Goal: Task Accomplishment & Management: Complete application form

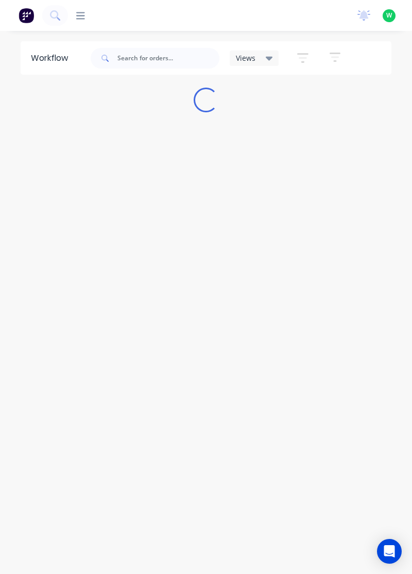
click at [81, 19] on icon at bounding box center [80, 15] width 9 height 7
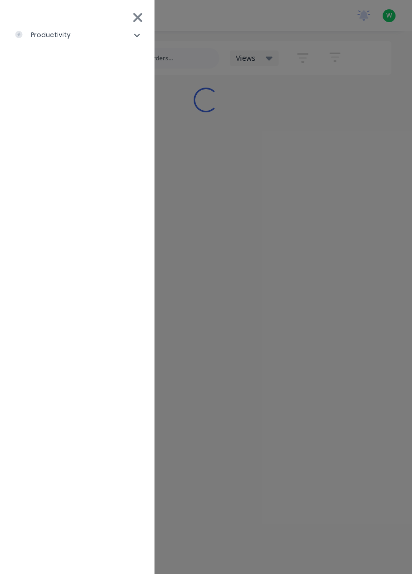
click at [69, 38] on li "productivity" at bounding box center [77, 35] width 138 height 26
click at [67, 139] on div "Timesheets" at bounding box center [50, 137] width 55 height 9
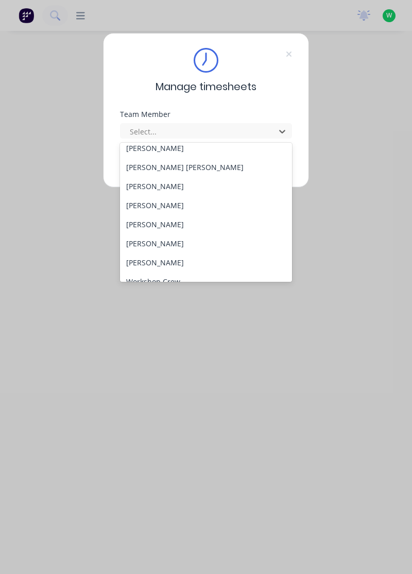
scroll to position [368, 0]
click at [180, 187] on div "[PERSON_NAME]" at bounding box center [206, 186] width 173 height 19
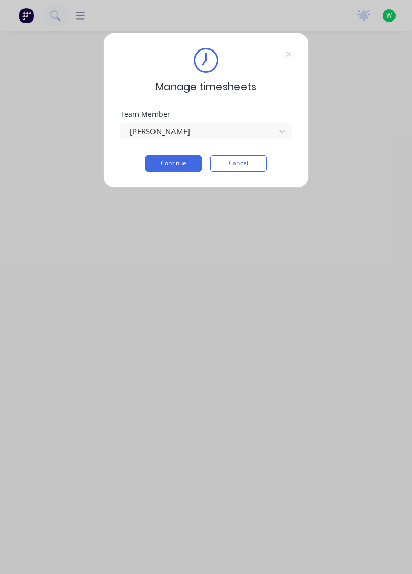
click at [184, 162] on button "Continue" at bounding box center [173, 163] width 57 height 16
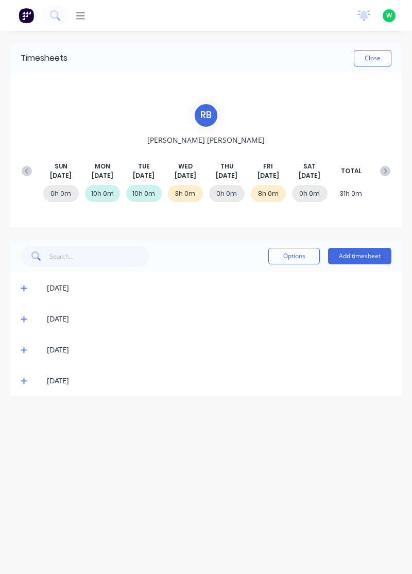
click at [364, 259] on button "Add timesheet" at bounding box center [359, 256] width 63 height 16
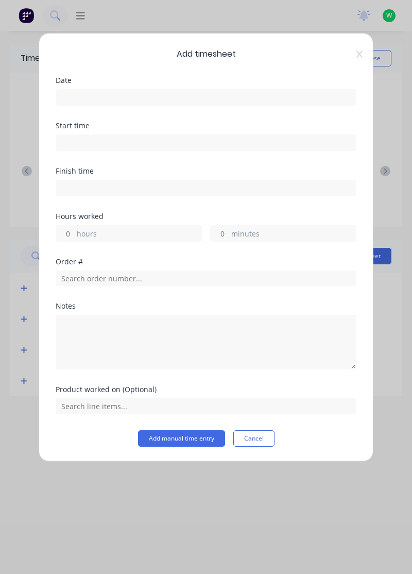
click at [358, 55] on icon at bounding box center [359, 53] width 6 height 7
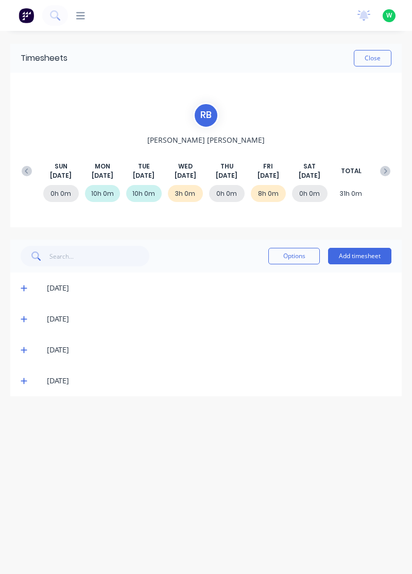
click at [26, 353] on span at bounding box center [26, 350] width 10 height 10
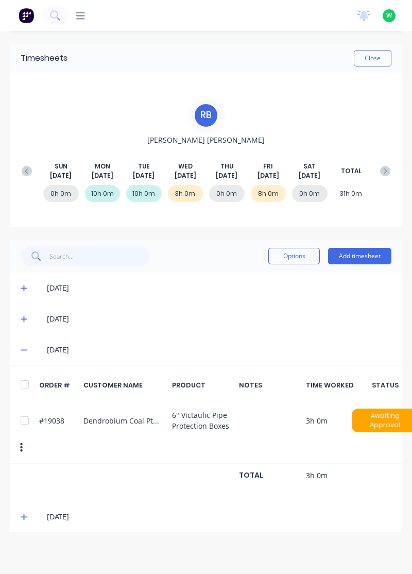
click at [26, 352] on icon at bounding box center [24, 349] width 7 height 7
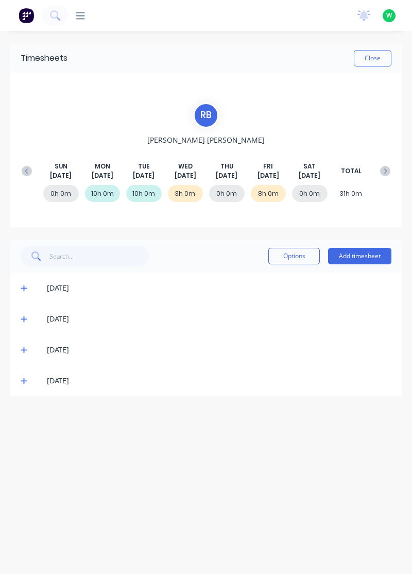
click at [22, 319] on icon at bounding box center [24, 318] width 7 height 7
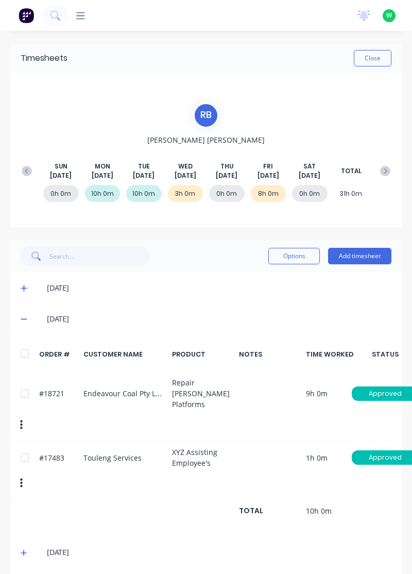
click at [363, 257] on button "Add timesheet" at bounding box center [359, 256] width 63 height 16
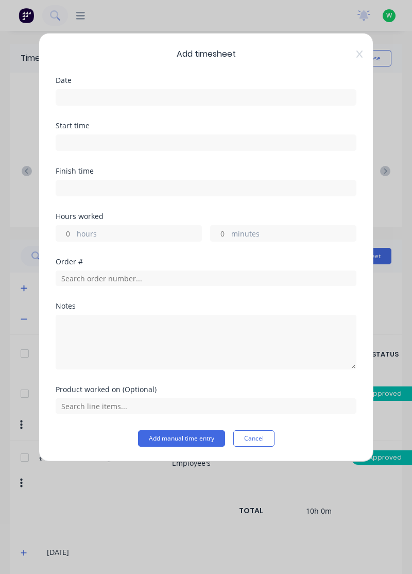
click at [128, 100] on input at bounding box center [206, 97] width 300 height 15
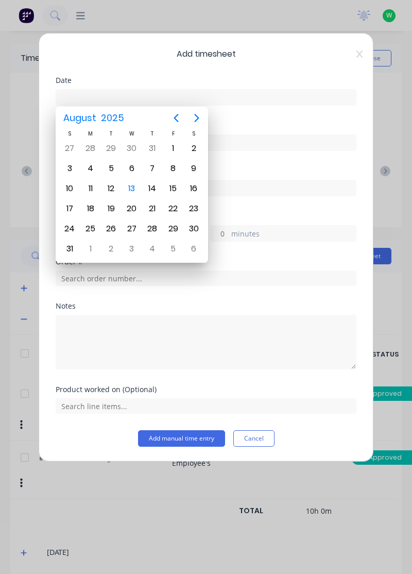
click at [129, 191] on div "13" at bounding box center [131, 188] width 15 height 15
type input "[DATE]"
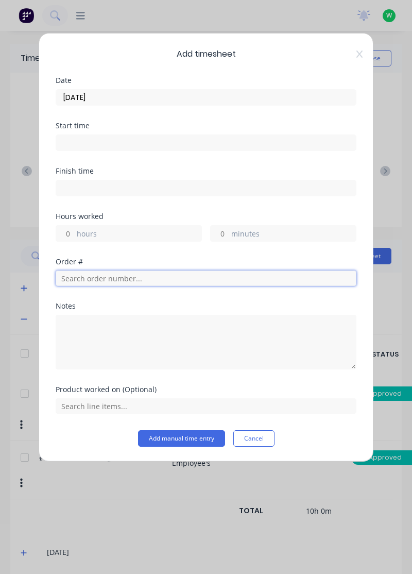
click at [87, 278] on input "text" at bounding box center [206, 277] width 301 height 15
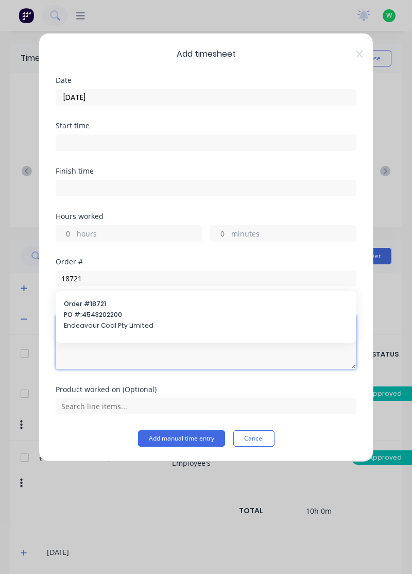
click at [103, 317] on textarea at bounding box center [206, 342] width 301 height 55
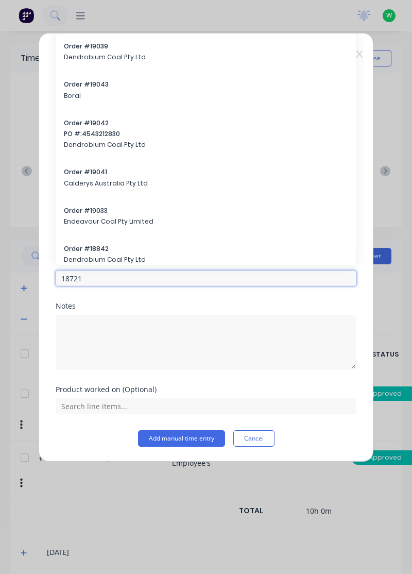
click at [219, 279] on input "18721" at bounding box center [206, 277] width 301 height 15
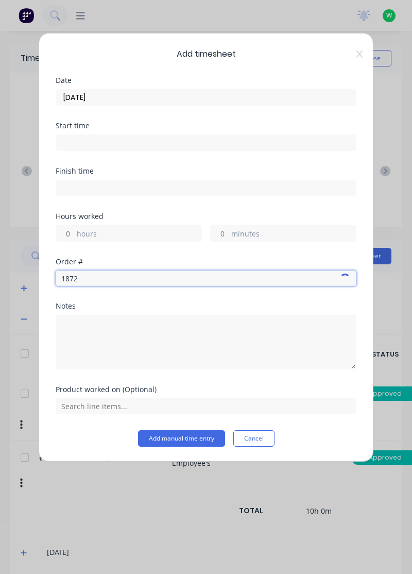
type input "18721"
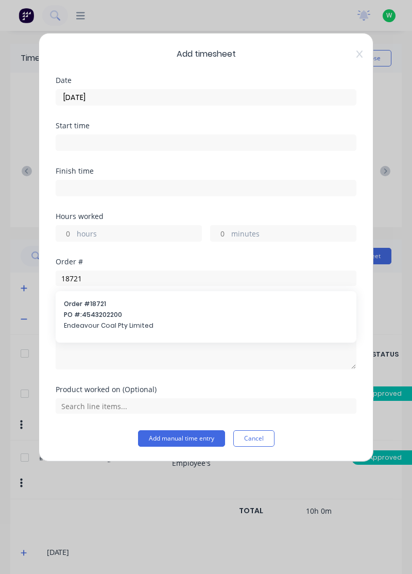
click at [106, 321] on span "Endeavour Coal Pty Limited" at bounding box center [206, 325] width 284 height 9
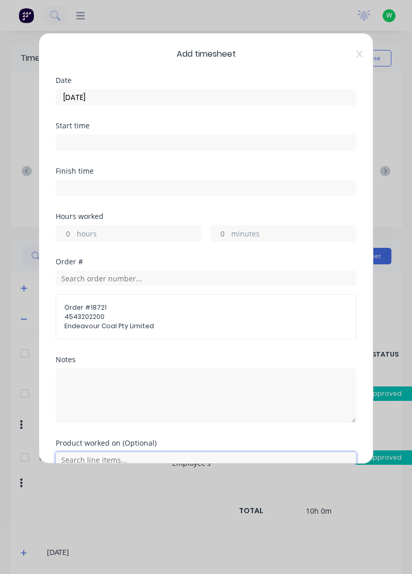
click at [97, 462] on input "text" at bounding box center [206, 459] width 301 height 15
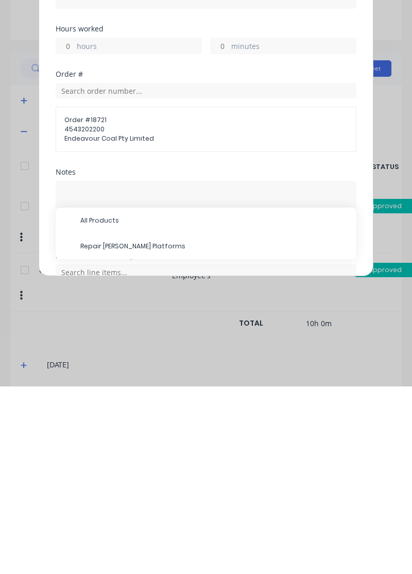
click at [147, 433] on span "Repair [PERSON_NAME] Platforms" at bounding box center [214, 433] width 268 height 9
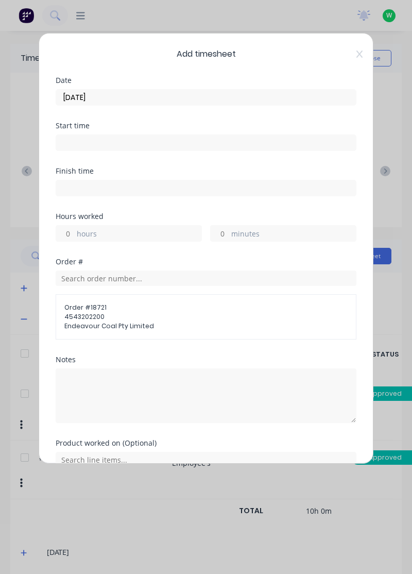
click at [67, 235] on input "hours" at bounding box center [65, 233] width 18 height 15
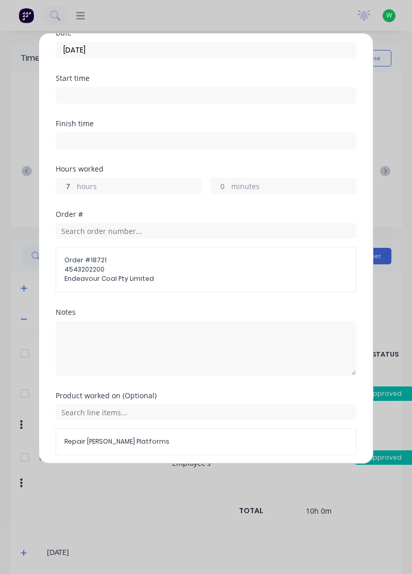
scroll to position [47, 0]
type input "7"
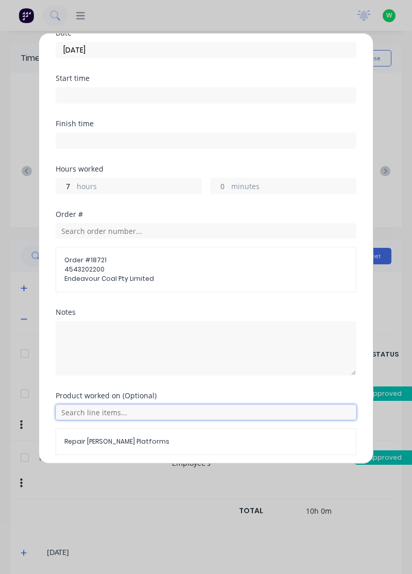
click at [135, 407] on input "text" at bounding box center [206, 411] width 301 height 15
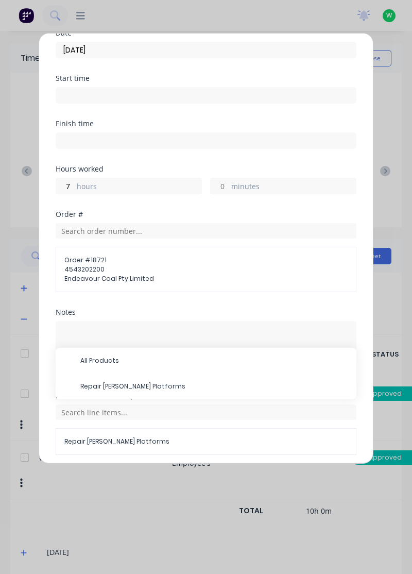
click at [145, 386] on span "Repair [PERSON_NAME] Platforms" at bounding box center [214, 386] width 268 height 9
click at [179, 480] on button "Add manual time entry" at bounding box center [181, 479] width 87 height 16
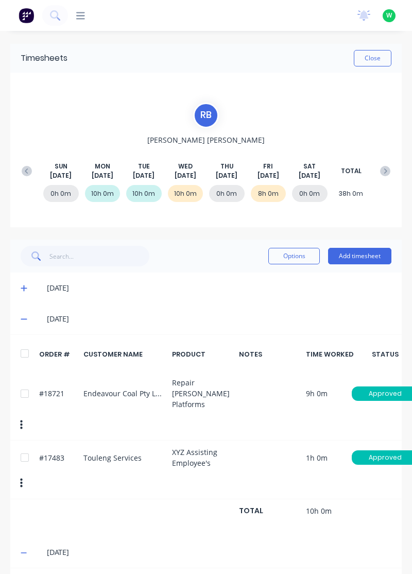
click at [380, 58] on button "Close" at bounding box center [373, 58] width 38 height 16
